Goal: Check status: Check status

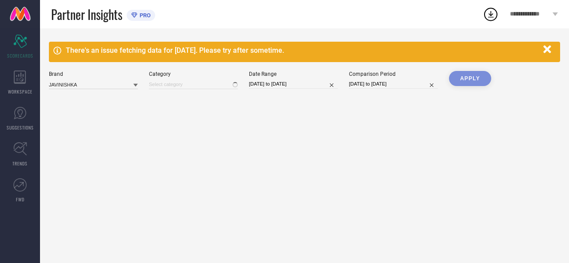
type input "All"
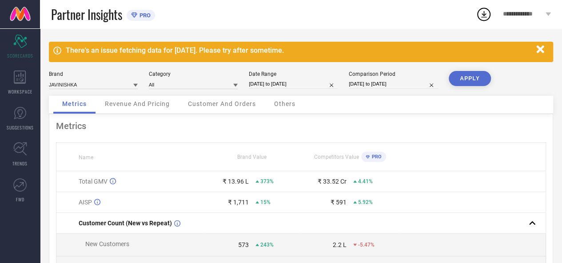
click at [262, 85] on input "[DATE] to [DATE]" at bounding box center [293, 84] width 89 height 9
select select "6"
select select "2025"
select select "7"
select select "2025"
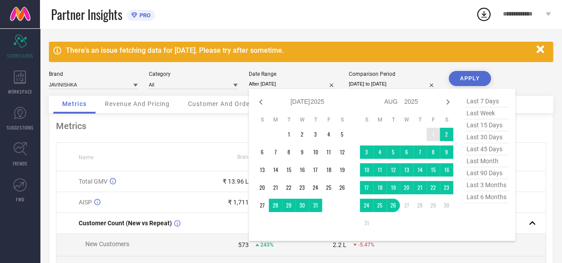
click at [431, 138] on td "1" at bounding box center [432, 134] width 13 height 13
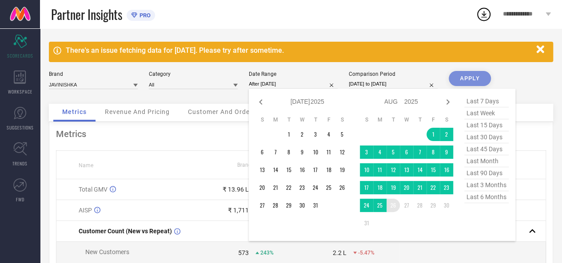
type input "[DATE] to [DATE]"
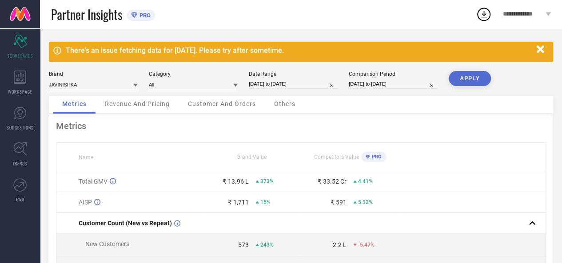
click at [386, 84] on input "[DATE] to [DATE]" at bounding box center [393, 84] width 89 height 9
select select "6"
select select "2024"
select select "7"
select select "2024"
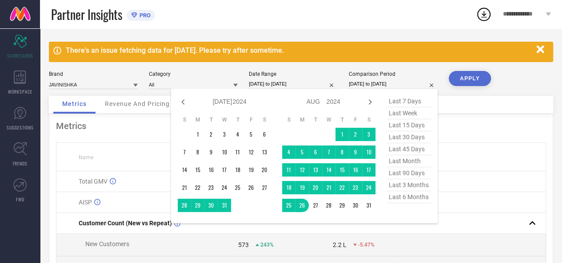
click at [408, 163] on span "last month" at bounding box center [409, 161] width 44 height 12
type input "[DATE] to [DATE]"
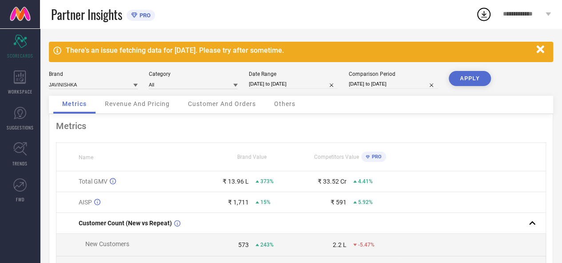
click at [462, 83] on button "APPLY" at bounding box center [470, 78] width 42 height 15
click at [137, 108] on span "Revenue And Pricing" at bounding box center [137, 103] width 65 height 7
